Goal: Transaction & Acquisition: Obtain resource

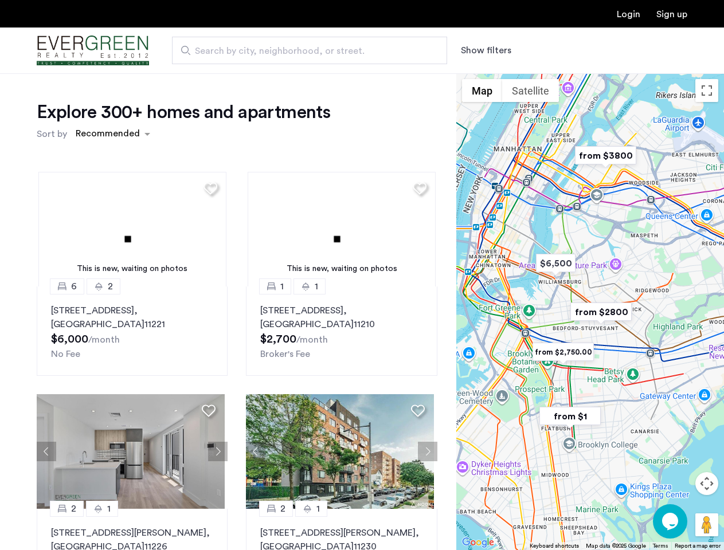
click at [485, 50] on button "Show filters" at bounding box center [486, 51] width 50 height 14
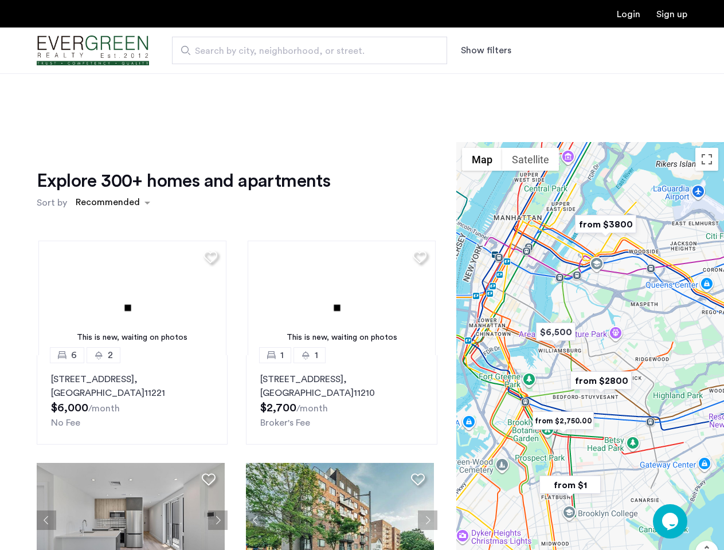
click at [112, 134] on div "Explore 300+ homes and apartments Sort by Recommended This is new, waiting on p…" at bounding box center [362, 383] width 724 height 620
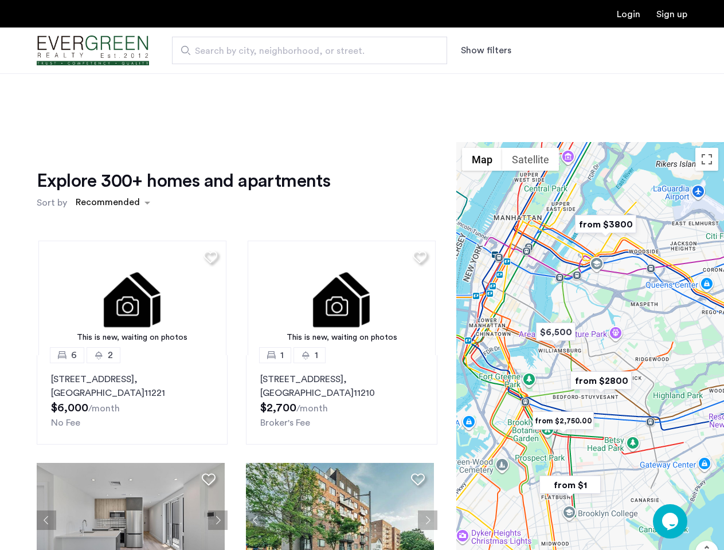
click at [209, 188] on h1 "Explore 300+ homes and apartments" at bounding box center [183, 181] width 293 height 23
click at [131, 229] on div "Explore 300+ homes and apartments Sort by Recommended This is new, waiting on p…" at bounding box center [237, 395] width 401 height 450
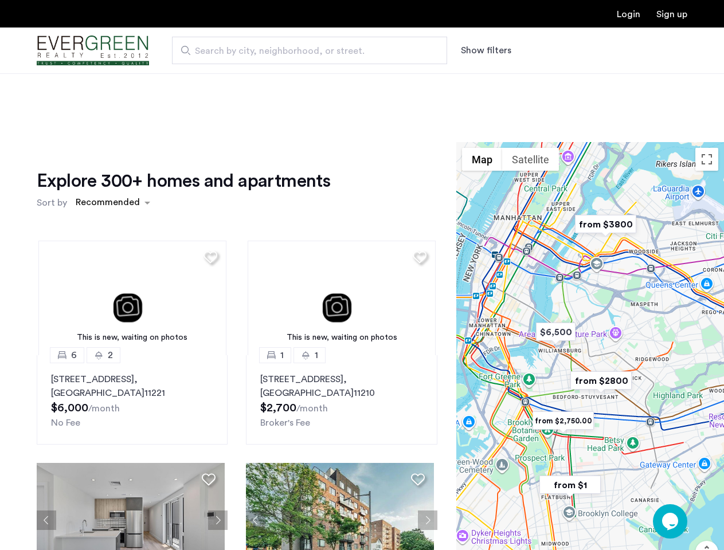
click at [131, 331] on img at bounding box center [132, 298] width 188 height 115
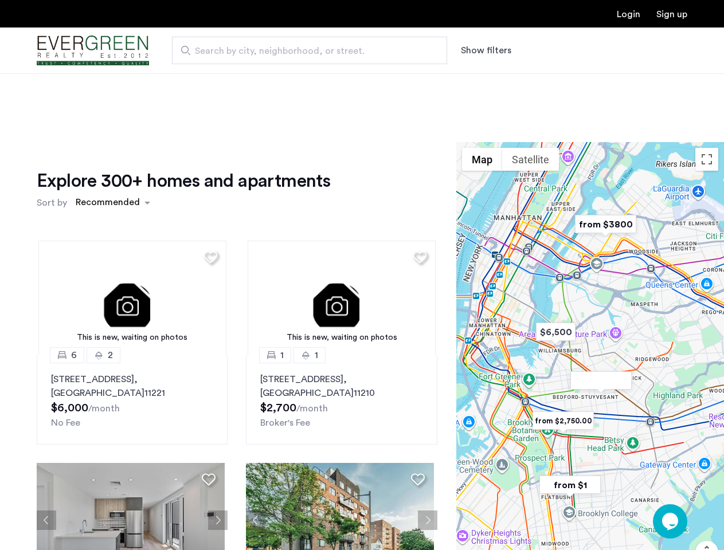
click at [415, 188] on div "Explore 300+ homes and apartments Sort by Recommended" at bounding box center [237, 192] width 401 height 44
click at [337, 229] on div "Explore 300+ homes and apartments Sort by Recommended This is new, waiting on p…" at bounding box center [237, 395] width 401 height 450
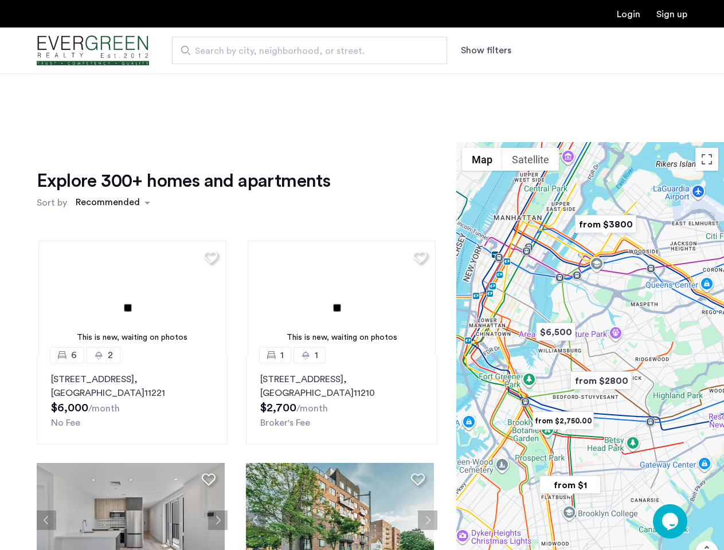
click at [337, 331] on img at bounding box center [342, 298] width 188 height 115
click at [46, 452] on div "This is new, waiting on photos 6 2 [STREET_ADDRESS] $6,000 /month No Fee This i…" at bounding box center [237, 425] width 419 height 388
click at [209, 410] on div "[STREET_ADDRESS] $6,000 /month No Fee" at bounding box center [132, 400] width 162 height 57
